Goal: Check status: Check status

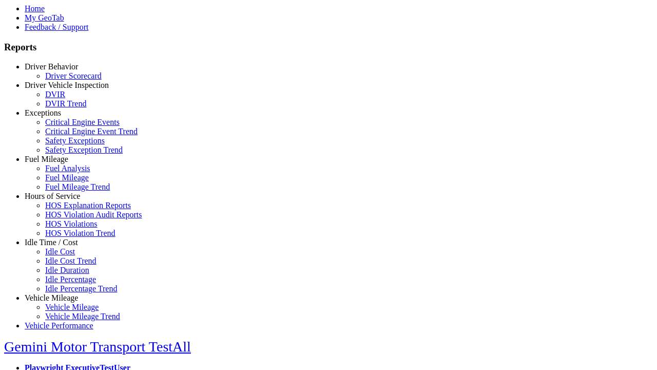
click at [59, 163] on link "Fuel Mileage" at bounding box center [47, 159] width 44 height 9
click at [67, 182] on link "Fuel Mileage" at bounding box center [67, 177] width 44 height 9
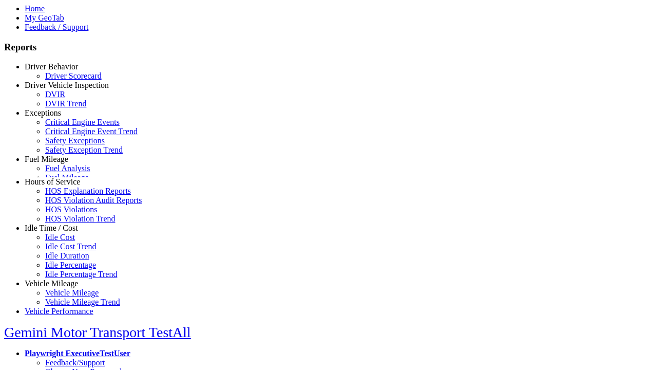
select select "**********"
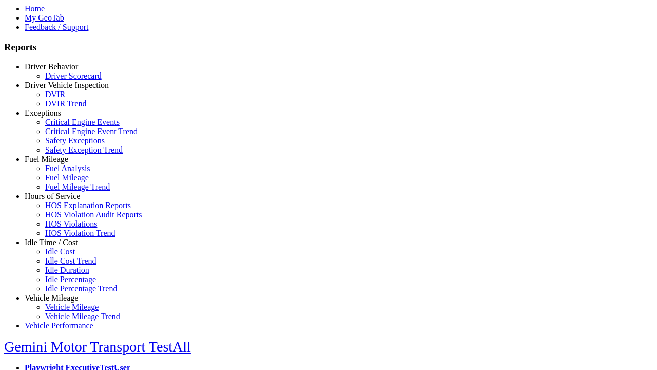
type input "**********"
